Goal: Information Seeking & Learning: Learn about a topic

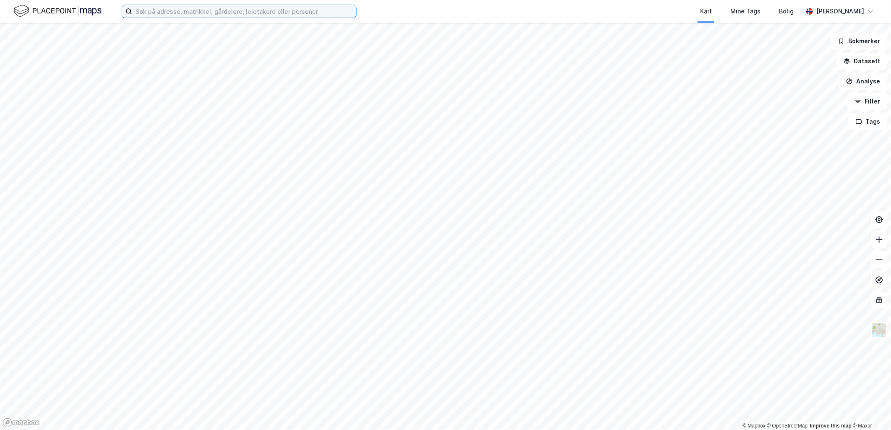
click at [165, 13] on input at bounding box center [244, 11] width 224 height 13
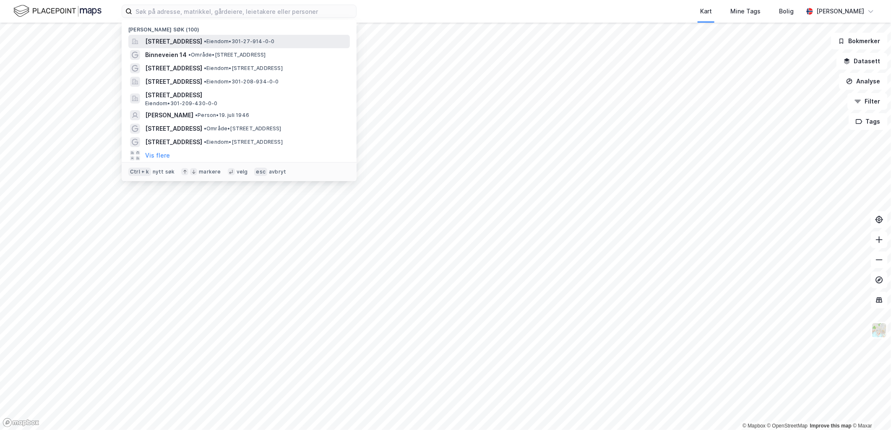
click at [202, 38] on span "[STREET_ADDRESS]" at bounding box center [173, 41] width 57 height 10
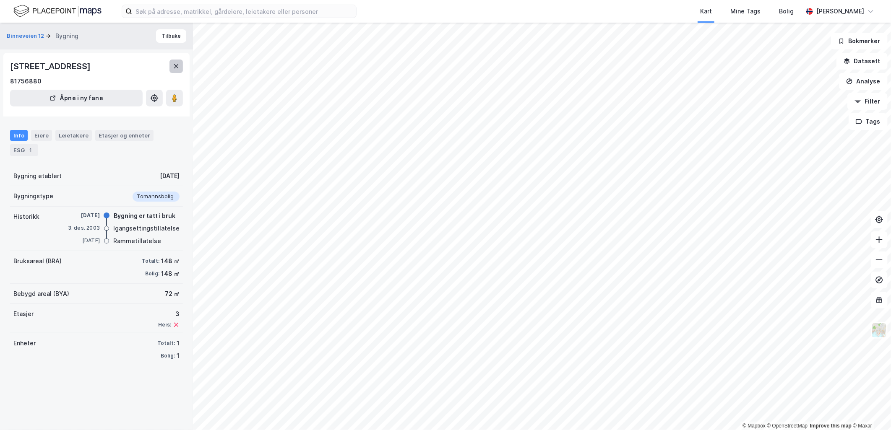
click at [177, 64] on icon at bounding box center [176, 66] width 7 height 7
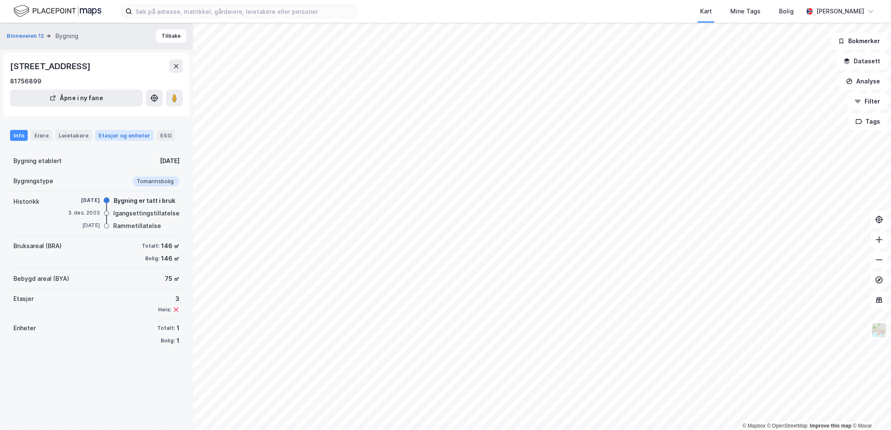
click at [99, 138] on div "Etasjer og enheter" at bounding box center [125, 136] width 52 height 8
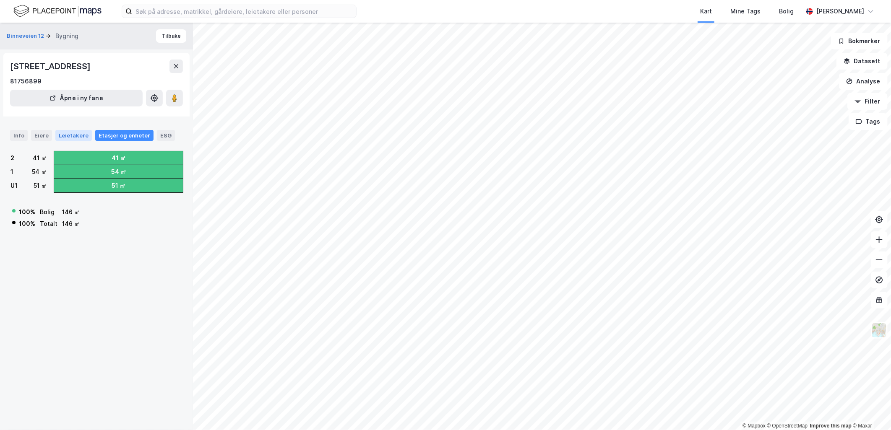
click at [55, 136] on div "Leietakere" at bounding box center [73, 135] width 36 height 11
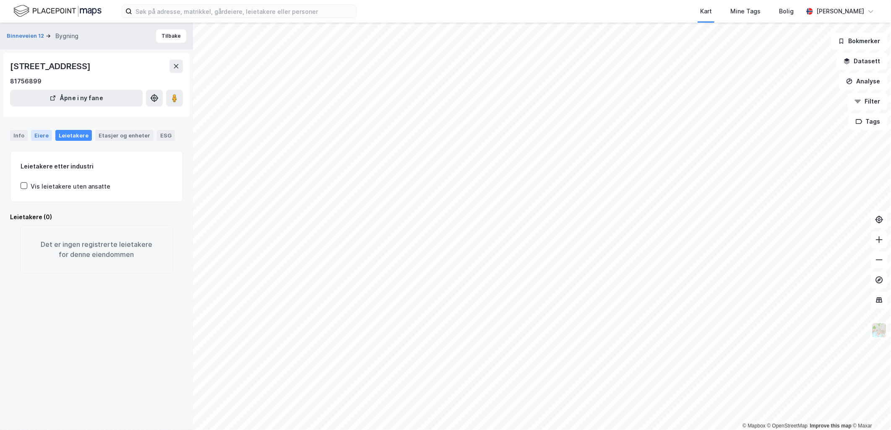
click at [34, 133] on div "Eiere" at bounding box center [41, 135] width 21 height 11
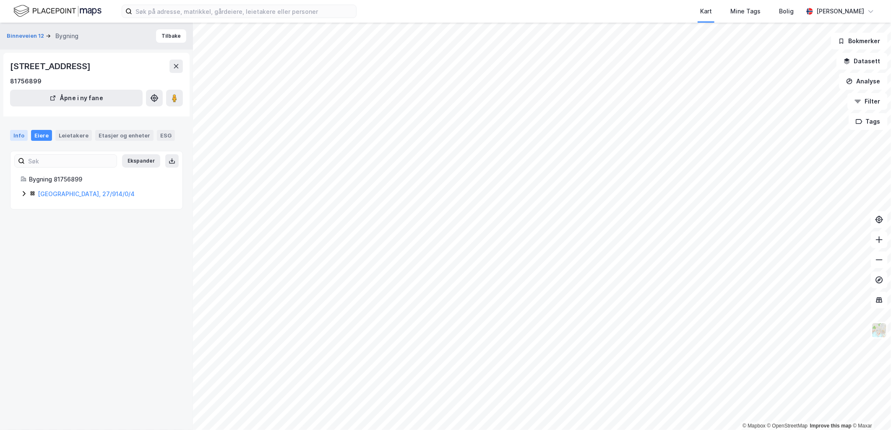
click at [21, 133] on div "Info" at bounding box center [19, 135] width 18 height 11
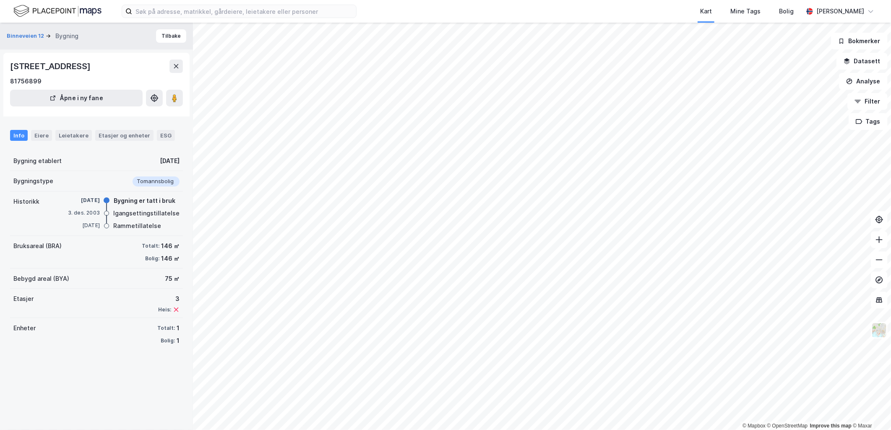
click at [49, 128] on div "Info Eiere Leietakere Etasjer og enheter ESG" at bounding box center [96, 132] width 193 height 24
drag, startPoint x: 42, startPoint y: 136, endPoint x: 40, endPoint y: 149, distance: 13.6
click at [42, 137] on div "Eiere" at bounding box center [41, 135] width 21 height 11
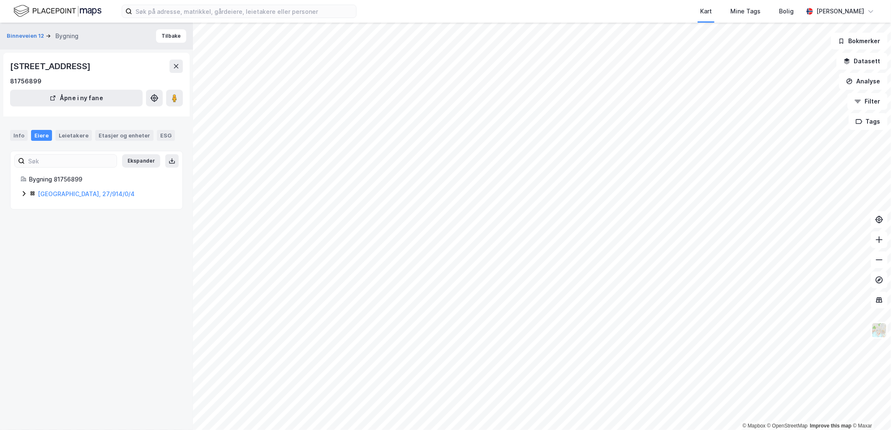
click at [26, 196] on icon at bounding box center [24, 193] width 7 height 7
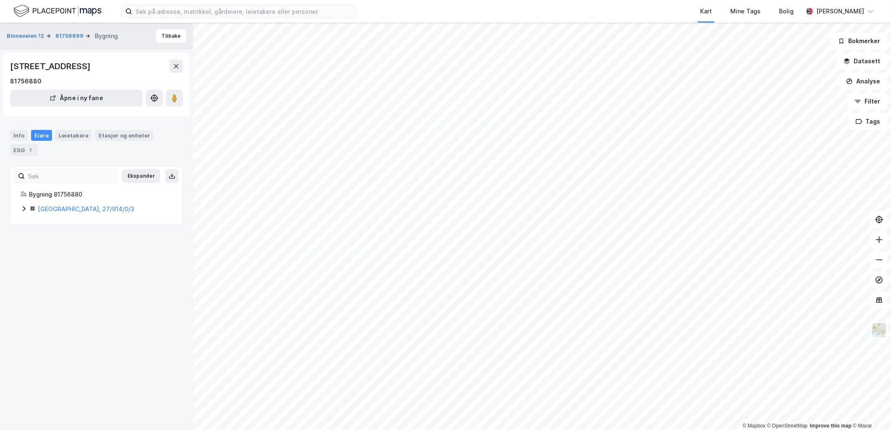
click at [27, 209] on div "[GEOGRAPHIC_DATA], 27/914/0/3" at bounding box center [97, 209] width 152 height 10
click at [25, 195] on icon at bounding box center [24, 193] width 7 height 7
click at [27, 214] on div "[GEOGRAPHIC_DATA], 27/914/0/2" at bounding box center [97, 209] width 152 height 10
click at [18, 207] on div "Bygning 81756864 [GEOGRAPHIC_DATA], 27/914/0/2" at bounding box center [96, 211] width 172 height 42
